Goal: Task Accomplishment & Management: Manage account settings

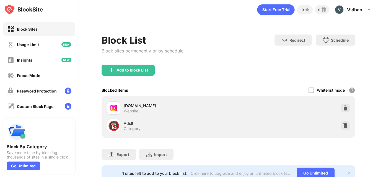
click at [308, 90] on div at bounding box center [311, 91] width 6 height 6
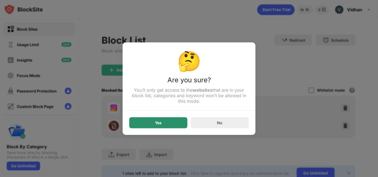
click at [161, 124] on div "Yes" at bounding box center [158, 123] width 7 height 4
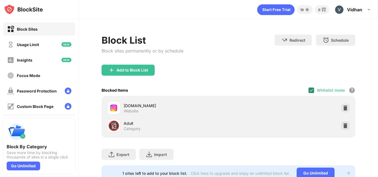
click at [309, 90] on img at bounding box center [311, 90] width 4 height 4
click at [309, 91] on div at bounding box center [311, 91] width 6 height 6
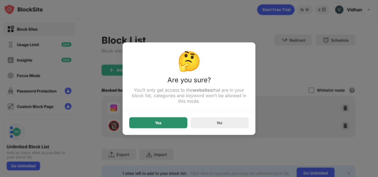
click at [171, 124] on div "Yes" at bounding box center [158, 122] width 58 height 11
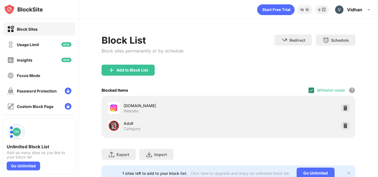
click at [310, 91] on div at bounding box center [311, 91] width 6 height 6
click at [308, 90] on div at bounding box center [311, 91] width 6 height 6
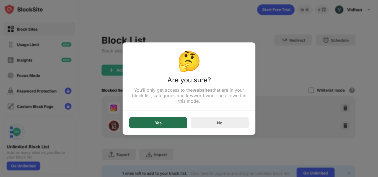
click at [166, 122] on div "Yes" at bounding box center [158, 122] width 58 height 11
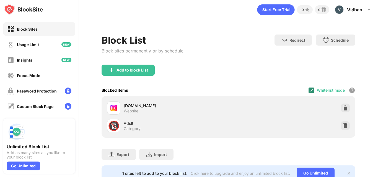
click at [309, 90] on img at bounding box center [311, 90] width 4 height 4
click at [310, 88] on div at bounding box center [311, 91] width 6 height 6
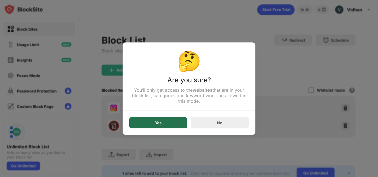
click at [163, 124] on div "Yes" at bounding box center [158, 122] width 58 height 11
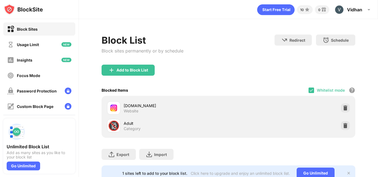
click at [130, 106] on div "[DOMAIN_NAME]" at bounding box center [176, 106] width 105 height 6
click at [117, 107] on div at bounding box center [113, 107] width 13 height 13
